Goal: Task Accomplishment & Management: Manage account settings

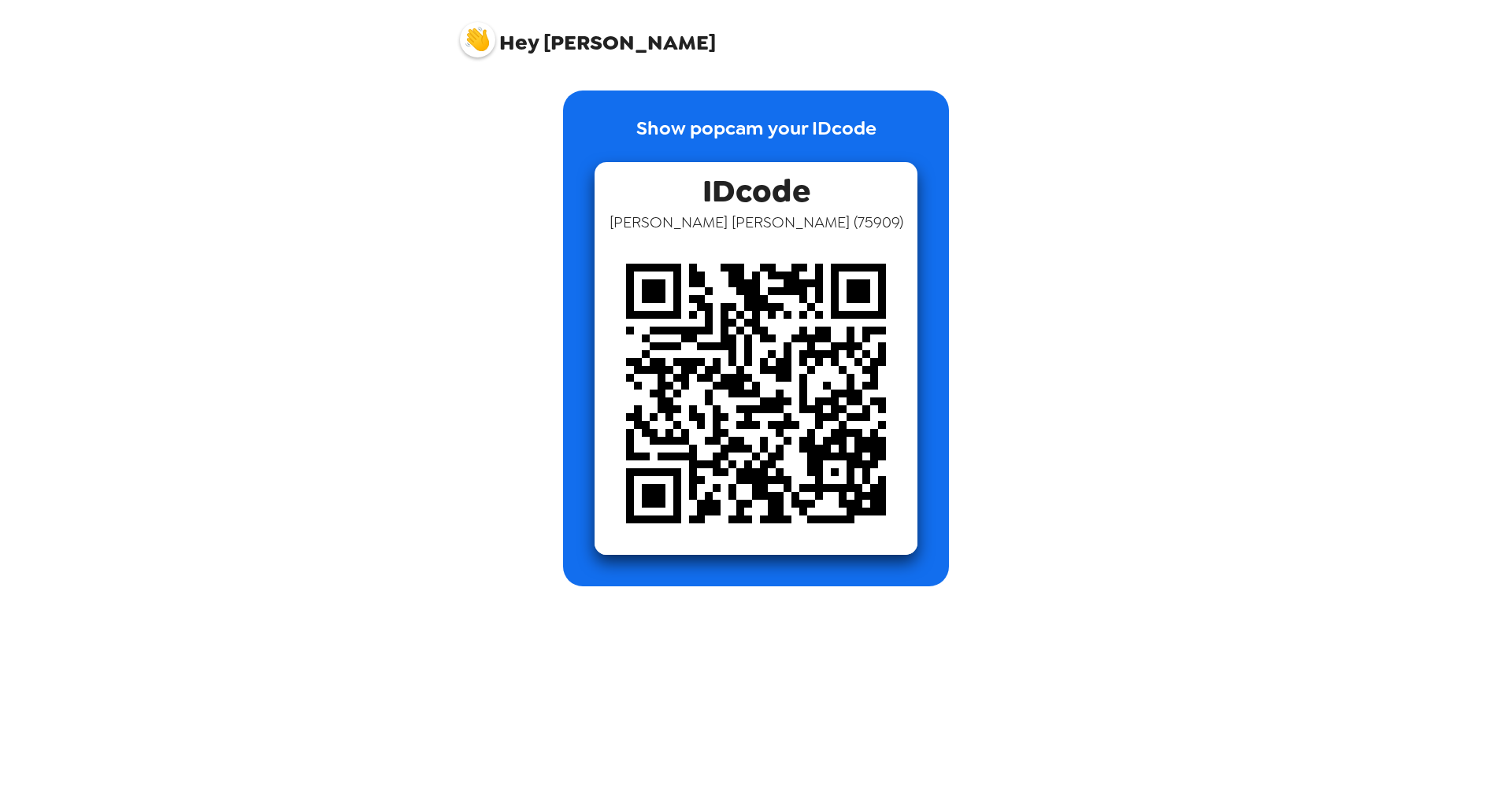
click at [486, 41] on img at bounding box center [477, 39] width 35 height 35
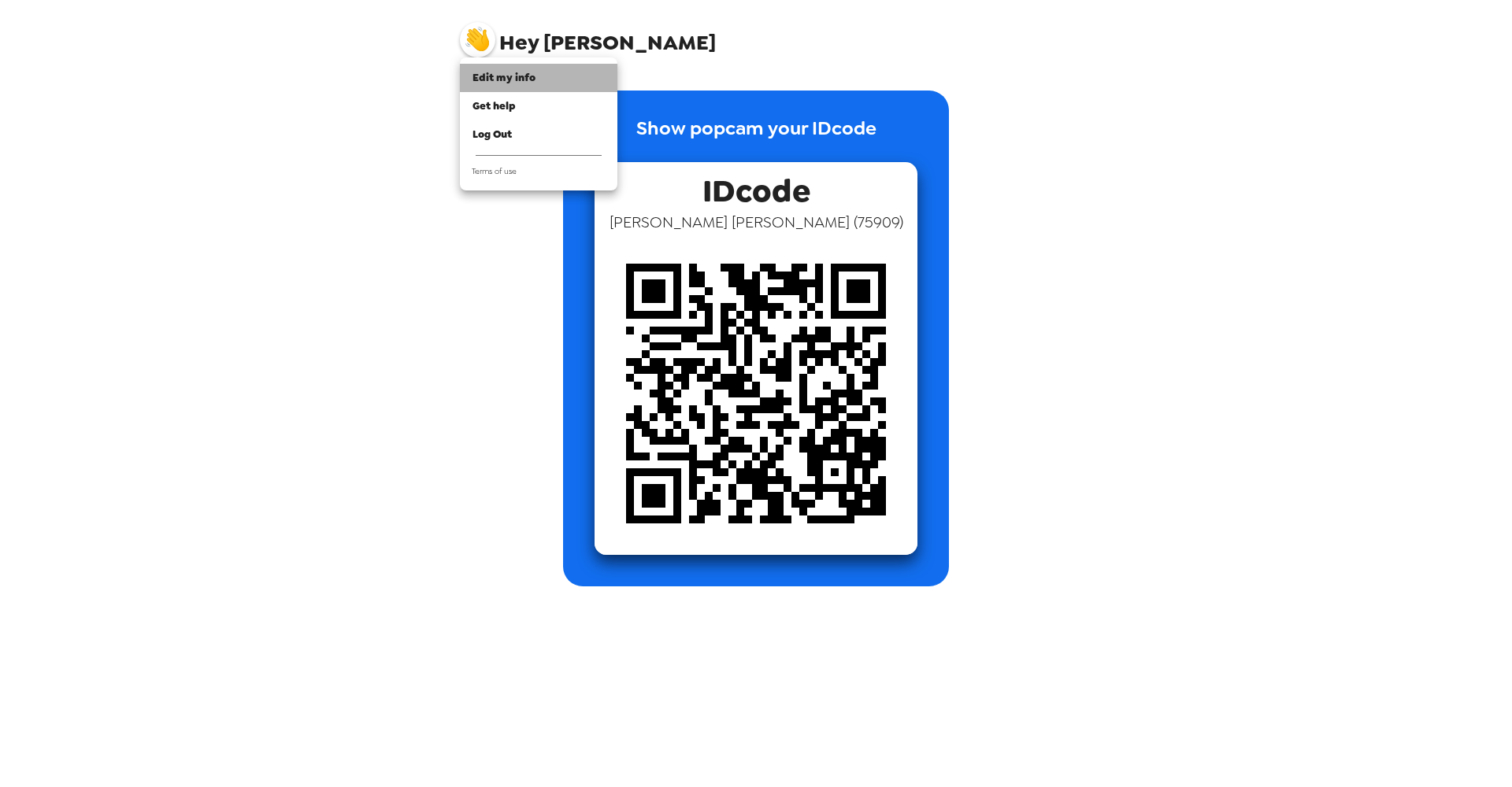
click at [520, 78] on span "Edit my info" at bounding box center [504, 78] width 63 height 13
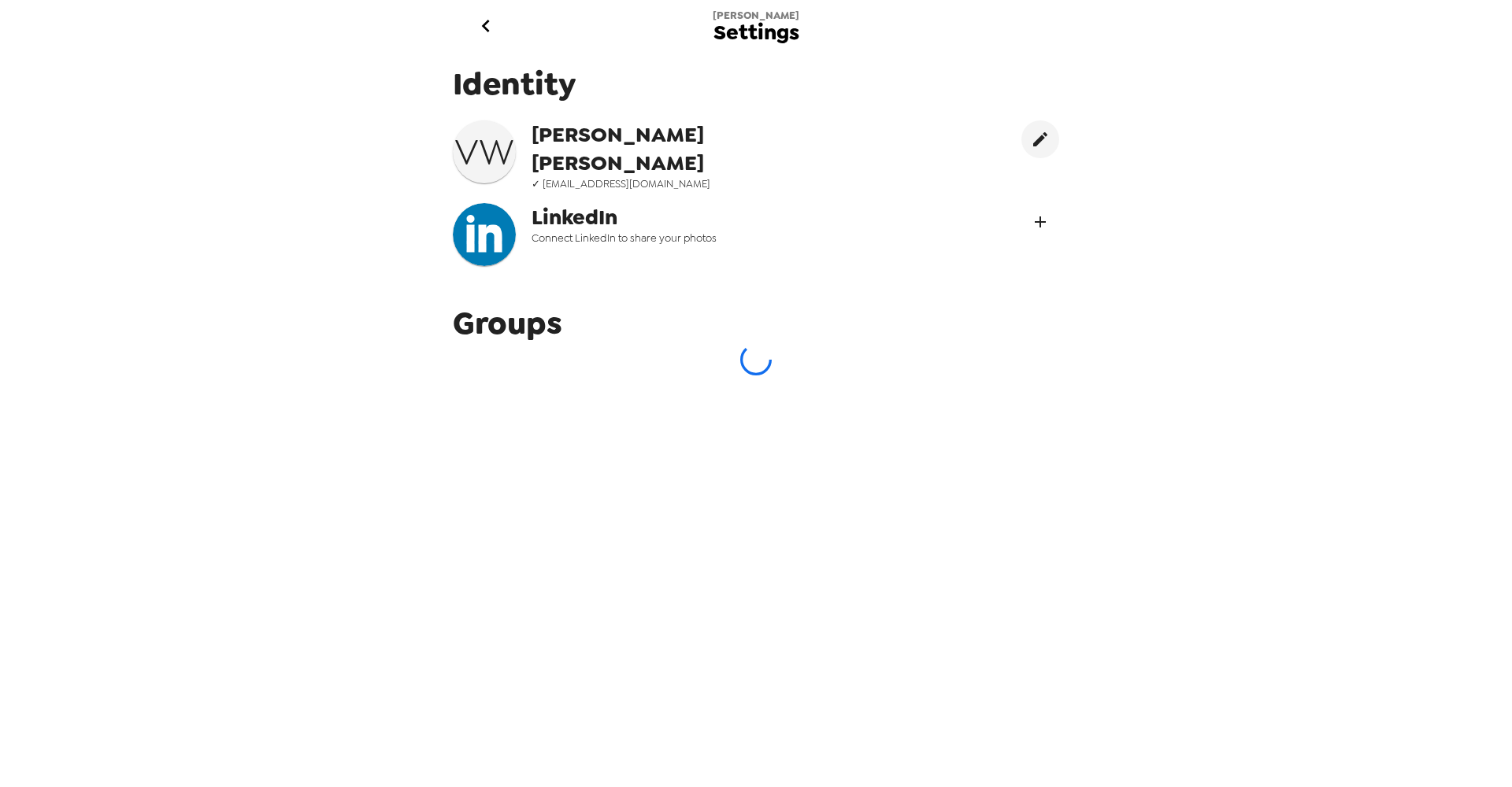
click at [1038, 215] on icon "Connect LinekdIn" at bounding box center [1041, 222] width 19 height 19
